Goal: Task Accomplishment & Management: Complete application form

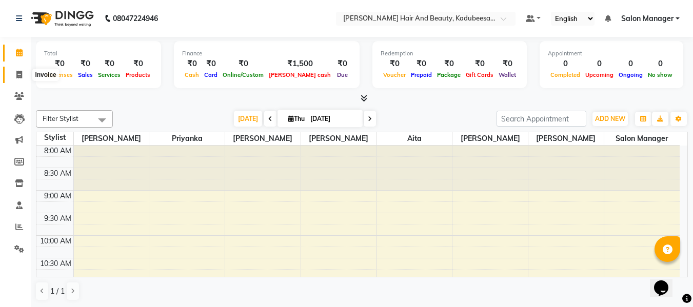
click at [21, 76] on icon at bounding box center [19, 75] width 6 height 8
select select "service"
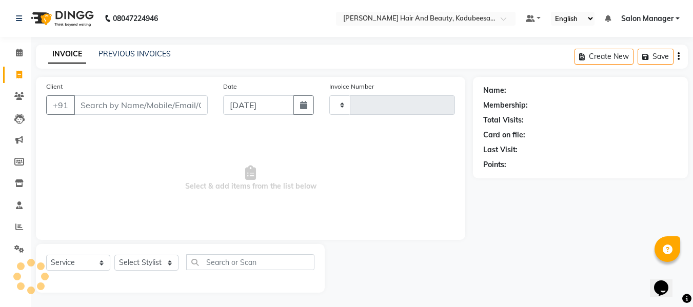
type input "1701"
select select "7013"
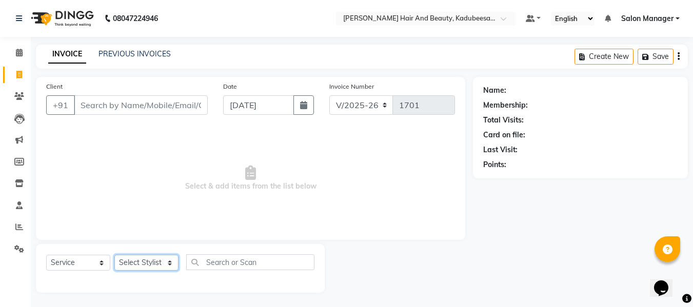
click at [161, 262] on select "Select Stylist aita [PERSON_NAME] priyanka [PERSON_NAME] Salon Manager [PERSON_…" at bounding box center [146, 263] width 64 height 16
select select "79629"
click at [114, 255] on select "Select Stylist aita [PERSON_NAME] priyanka [PERSON_NAME] Salon Manager [PERSON_…" at bounding box center [146, 263] width 64 height 16
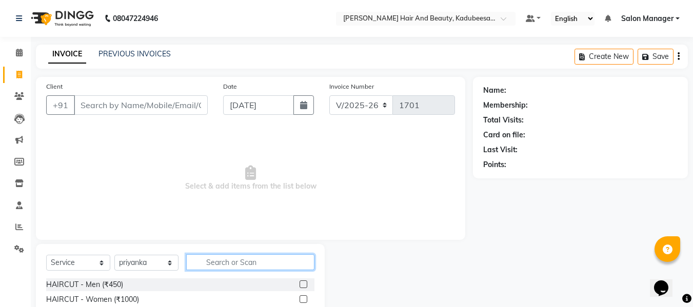
click at [204, 262] on input "text" at bounding box center [250, 263] width 128 height 16
type input "k"
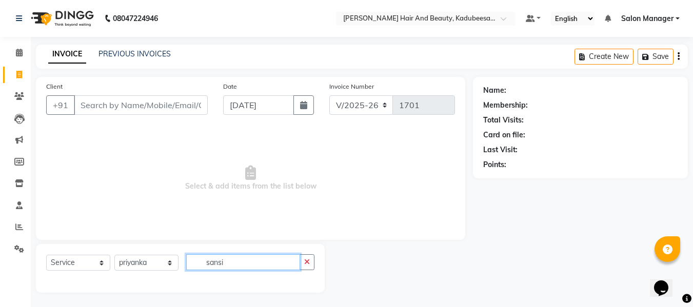
scroll to position [1, 0]
type input "sansi"
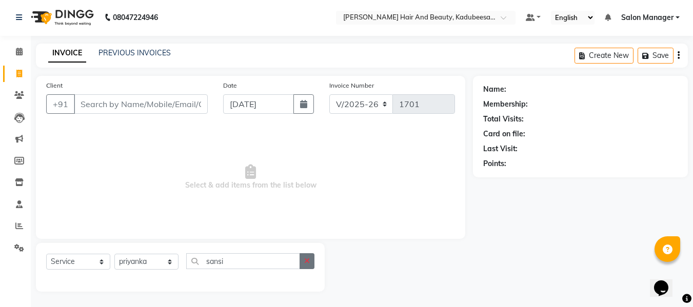
click at [304, 265] on button "button" at bounding box center [307, 262] width 15 height 16
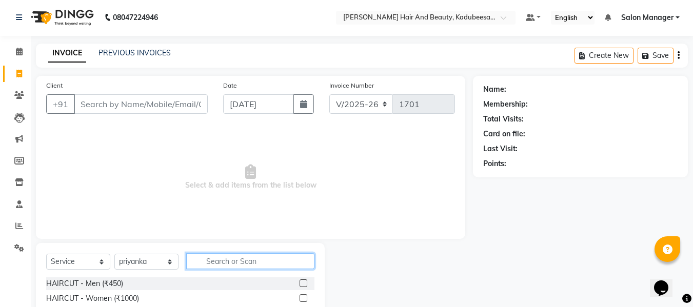
click at [269, 259] on input "text" at bounding box center [250, 262] width 128 height 16
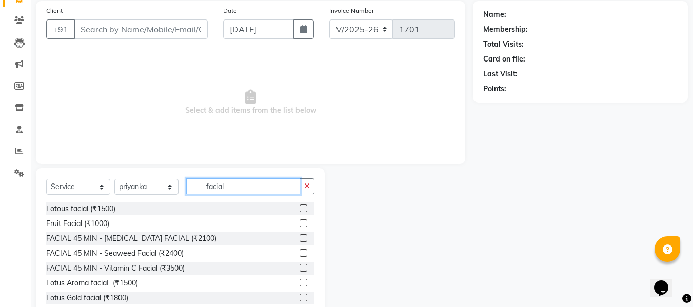
scroll to position [52, 0]
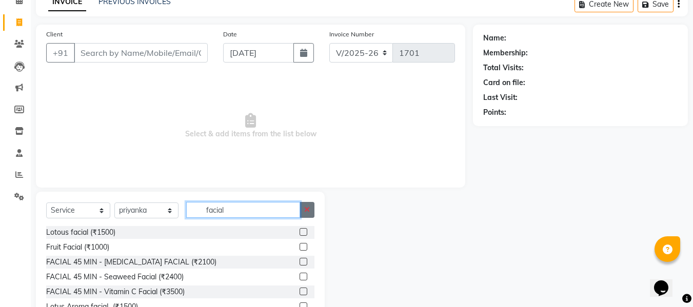
type input "facial"
click at [308, 208] on icon "button" at bounding box center [307, 209] width 6 height 7
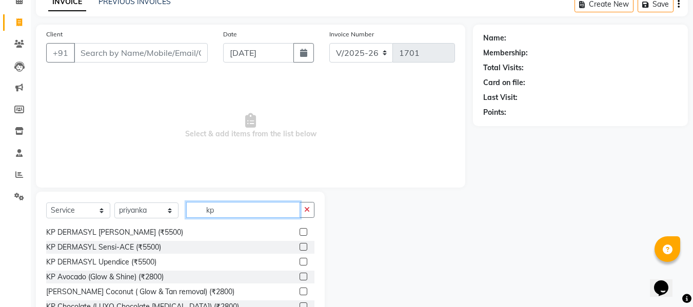
scroll to position [91, 0]
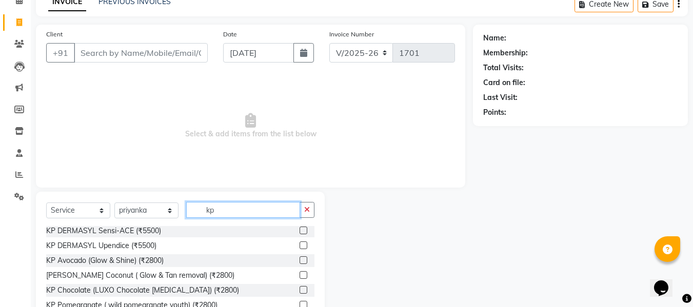
type input "kp"
click at [300, 228] on label at bounding box center [304, 231] width 8 height 8
click at [300, 228] on input "checkbox" at bounding box center [303, 231] width 7 height 7
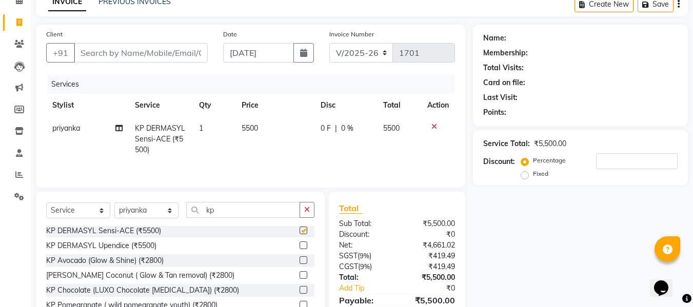
checkbox input "false"
click at [305, 210] on icon "button" at bounding box center [307, 209] width 6 height 7
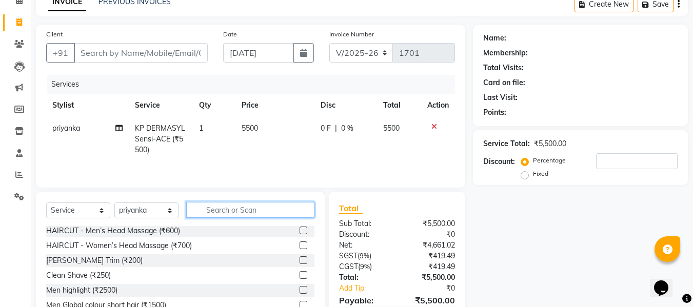
click at [215, 206] on input "text" at bounding box center [250, 210] width 128 height 16
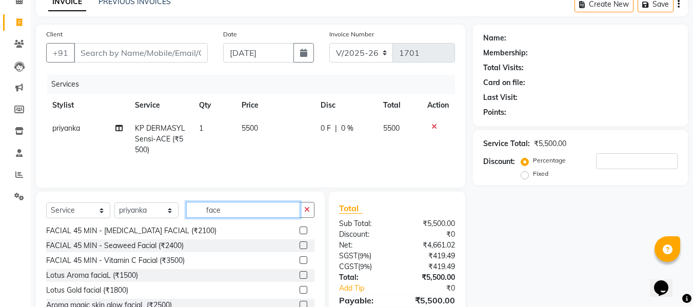
scroll to position [31, 0]
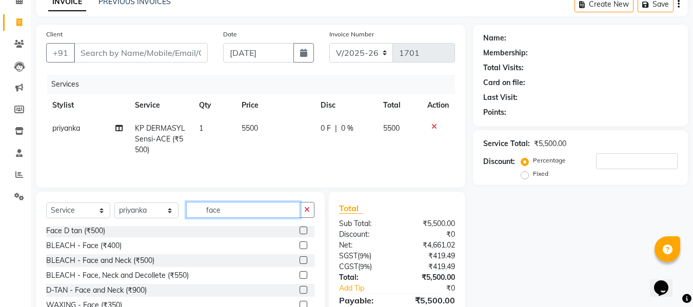
type input "face"
click at [300, 244] on label at bounding box center [304, 246] width 8 height 8
click at [300, 244] on input "checkbox" at bounding box center [303, 246] width 7 height 7
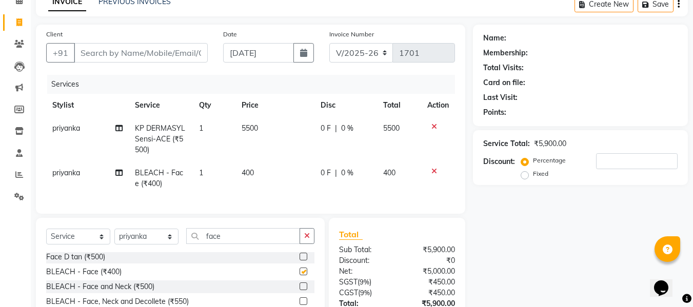
checkbox input "false"
click at [159, 51] on input "Client" at bounding box center [141, 53] width 134 height 20
type input "8"
type input "0"
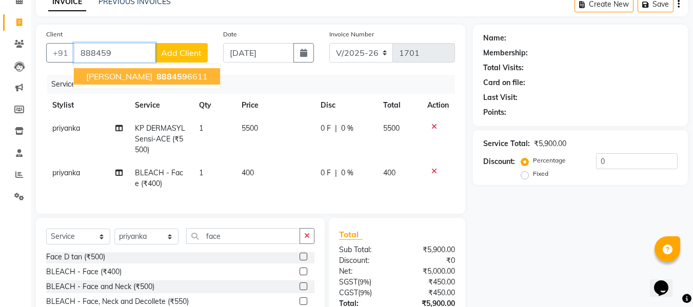
click at [163, 78] on span "888459" at bounding box center [172, 76] width 31 height 10
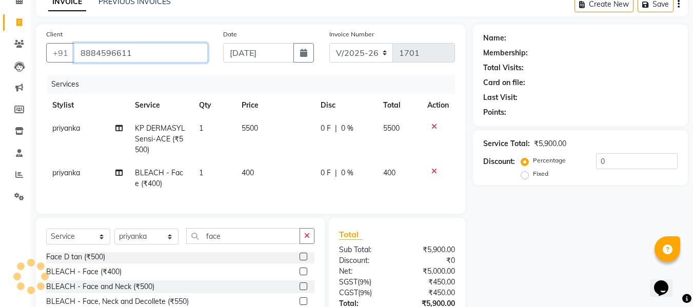
type input "8884596611"
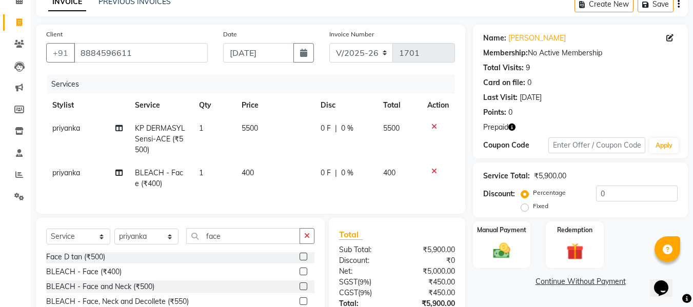
click at [504, 124] on span "Prepaid" at bounding box center [496, 127] width 25 height 11
click at [512, 127] on icon "button" at bounding box center [512, 127] width 7 height 7
click at [568, 239] on div "Redemption" at bounding box center [575, 245] width 60 height 49
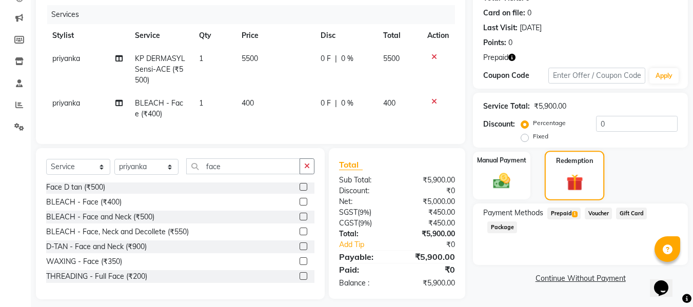
scroll to position [138, 0]
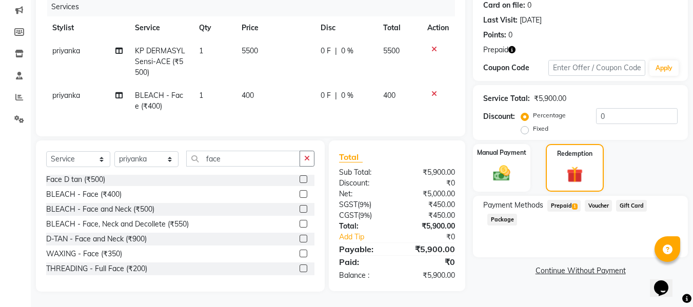
click at [567, 200] on span "Prepaid 1" at bounding box center [564, 206] width 33 height 12
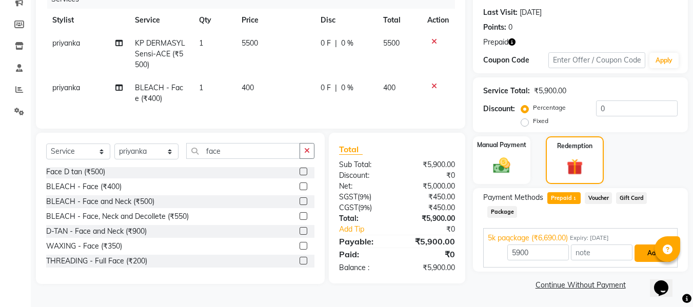
click at [649, 251] on button "Add" at bounding box center [653, 253] width 37 height 17
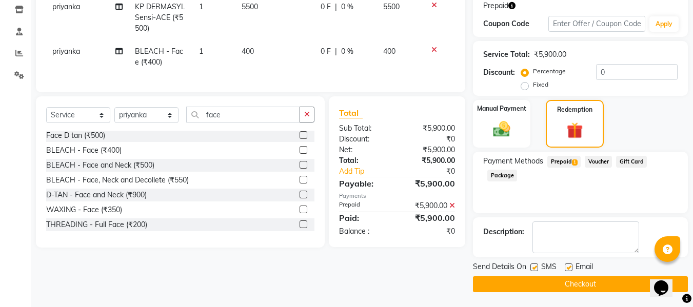
scroll to position [175, 0]
click at [598, 284] on button "Checkout" at bounding box center [580, 284] width 215 height 16
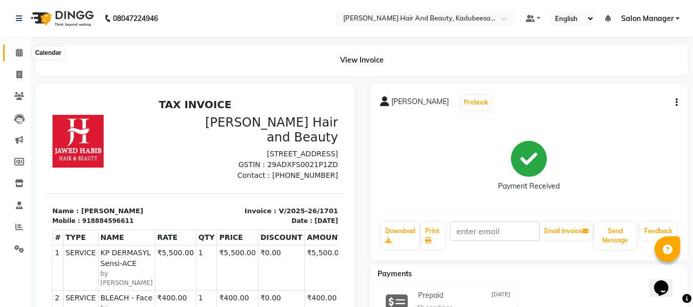
click at [18, 53] on icon at bounding box center [19, 53] width 7 height 8
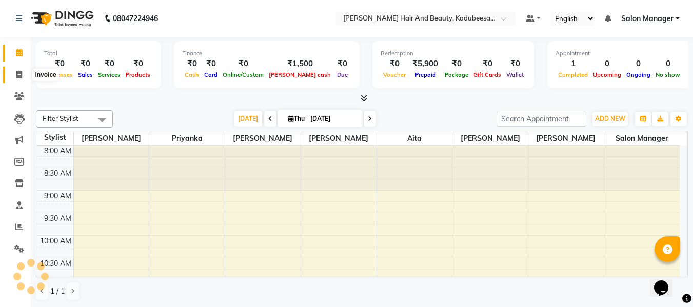
click at [23, 76] on span at bounding box center [19, 75] width 18 height 12
select select "service"
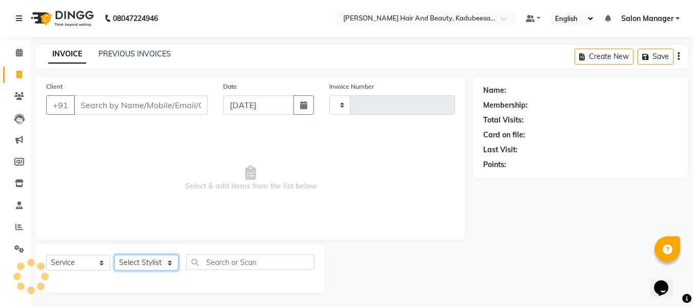
click at [161, 263] on select "Select Stylist" at bounding box center [146, 263] width 64 height 16
type input "1702"
select select "7013"
select select "79629"
click at [114, 255] on select "Select Stylist aita [PERSON_NAME] priyanka [PERSON_NAME] Salon Manager [PERSON_…" at bounding box center [146, 263] width 64 height 16
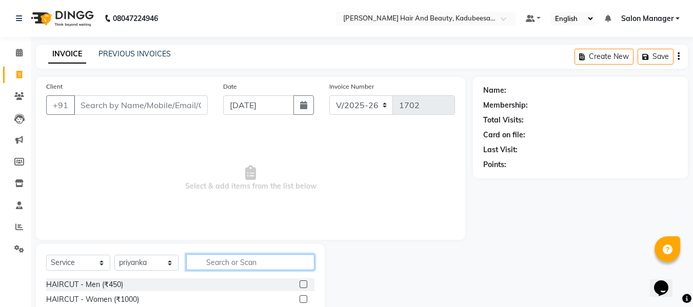
click at [210, 264] on input "text" at bounding box center [250, 263] width 128 height 16
click at [265, 6] on nav "08047224946 Select Location × [PERSON_NAME] Hair And Beauty, [PERSON_NAME] Defa…" at bounding box center [346, 18] width 693 height 37
click at [305, 221] on span "Select & add items from the list below" at bounding box center [250, 178] width 409 height 103
drag, startPoint x: 215, startPoint y: 236, endPoint x: 360, endPoint y: 188, distance: 153.1
click at [360, 188] on div "Client +91 Date [DATE] Invoice Number V/2025 V/[PHONE_NUMBER] Select & add item…" at bounding box center [251, 158] width 430 height 163
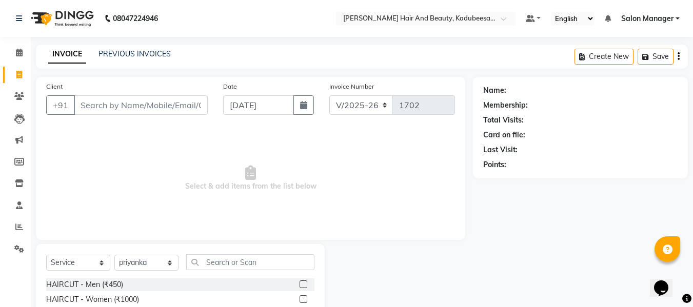
click at [114, 180] on span "Select & add items from the list below" at bounding box center [250, 178] width 409 height 103
click at [21, 56] on icon at bounding box center [19, 53] width 7 height 8
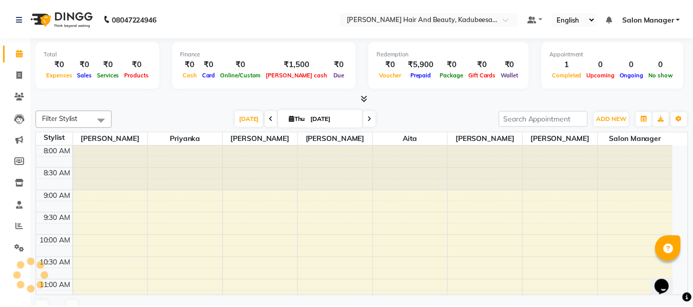
scroll to position [226, 0]
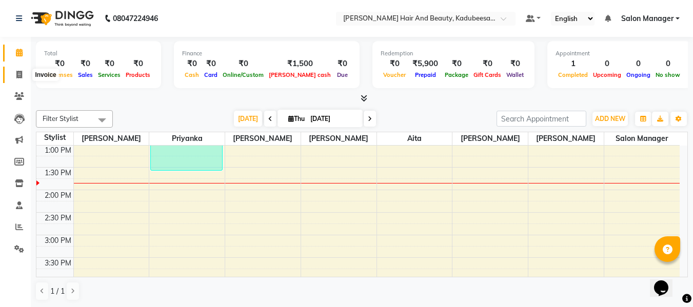
click at [18, 75] on icon at bounding box center [19, 75] width 6 height 8
select select "service"
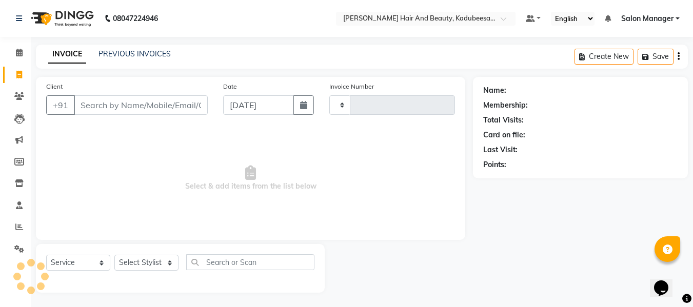
type input "1702"
select select "7013"
click at [20, 48] on span at bounding box center [19, 53] width 18 height 12
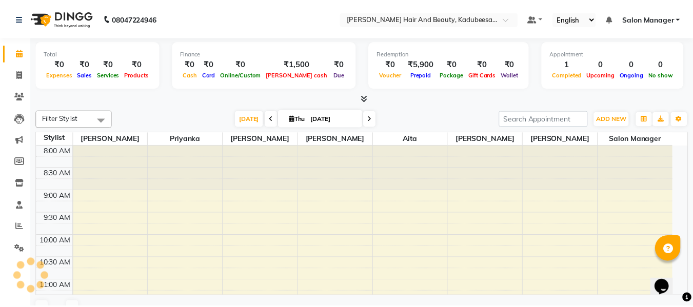
scroll to position [226, 0]
